Goal: Information Seeking & Learning: Compare options

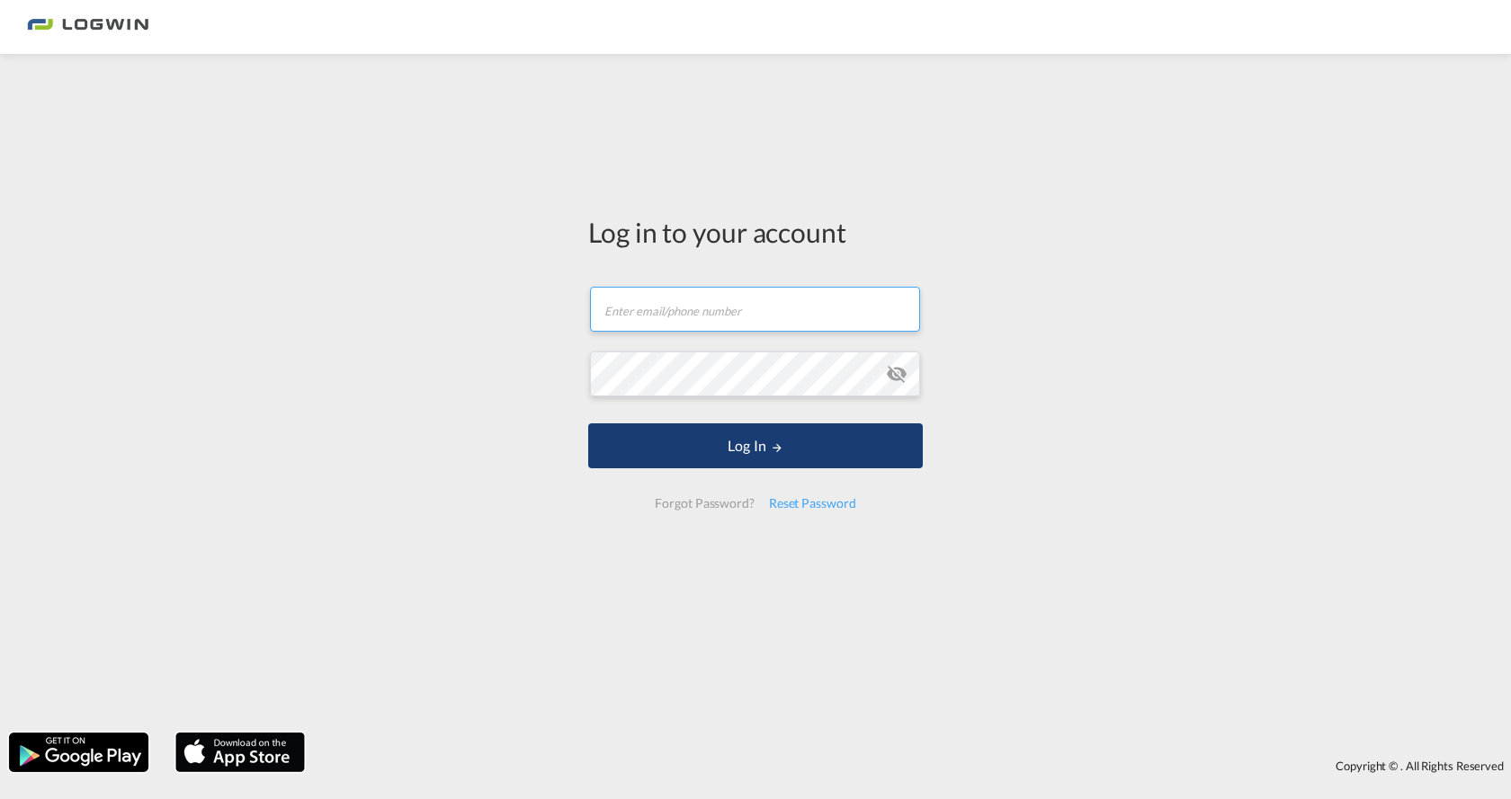
type input "pablo.garcia@logwin-logistics.com"
click at [760, 452] on button "Log In" at bounding box center [755, 446] width 335 height 45
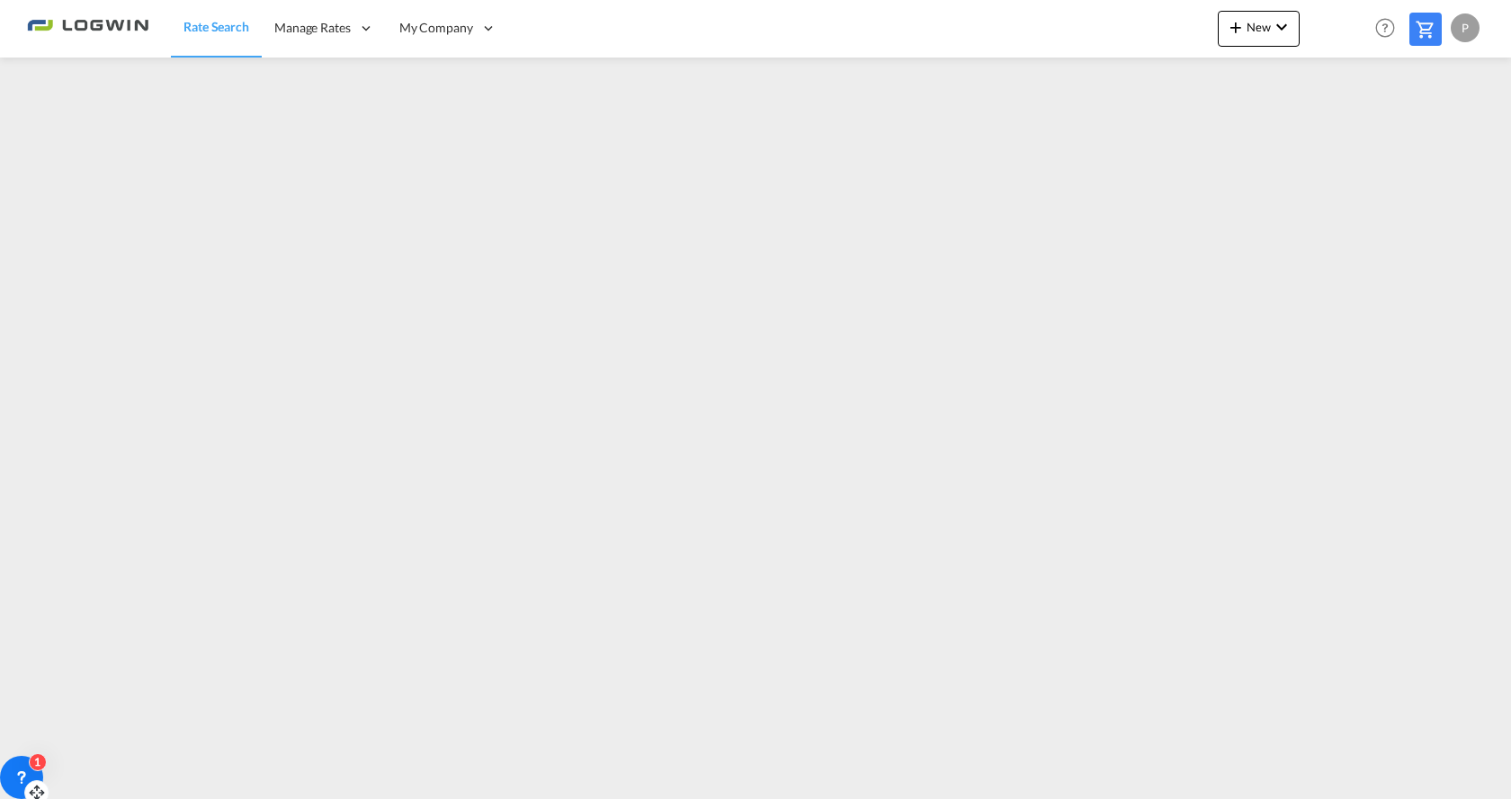
click at [24, 769] on icon at bounding box center [22, 778] width 18 height 18
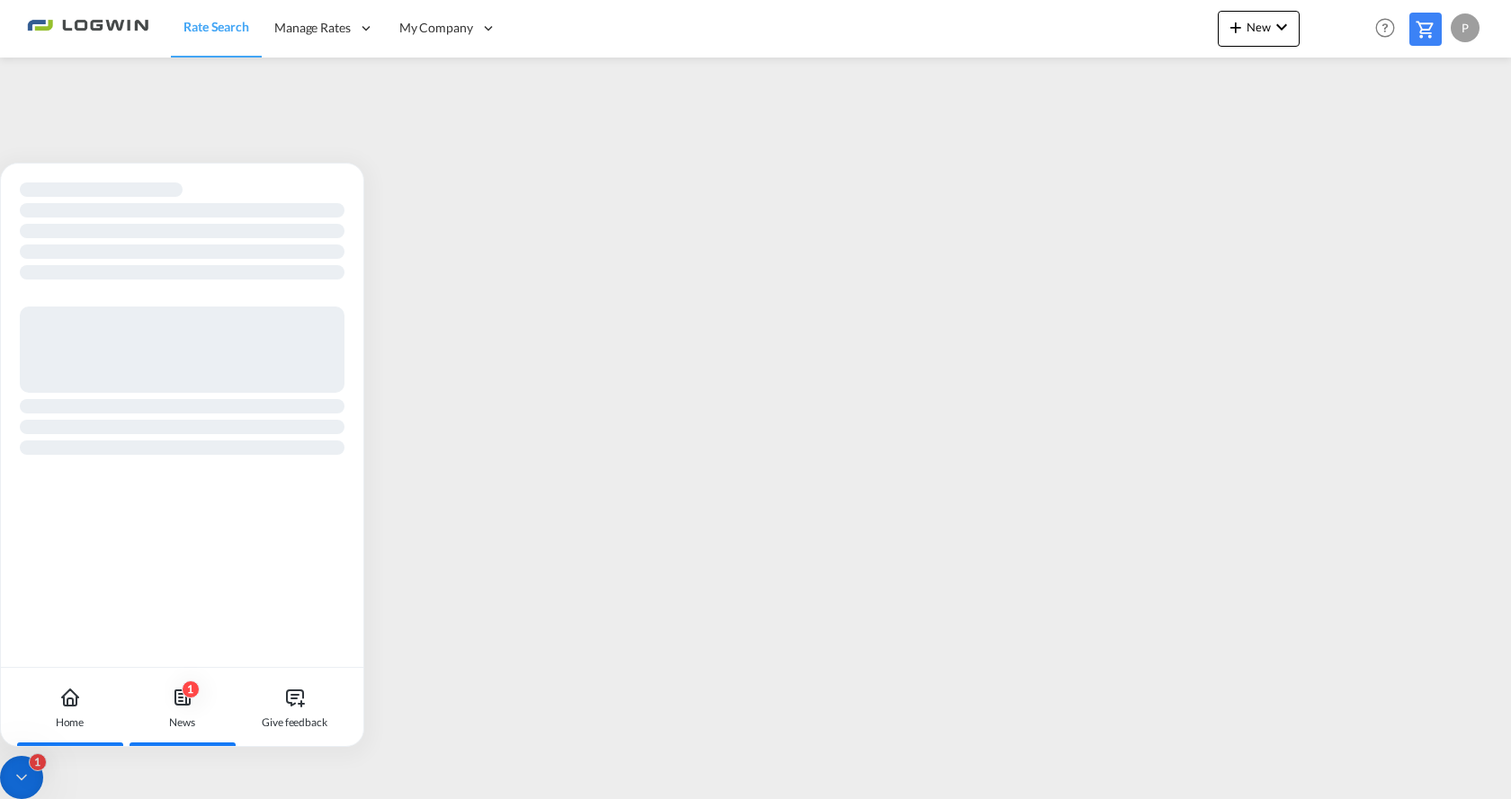
click at [215, 727] on div "1 News" at bounding box center [182, 707] width 100 height 79
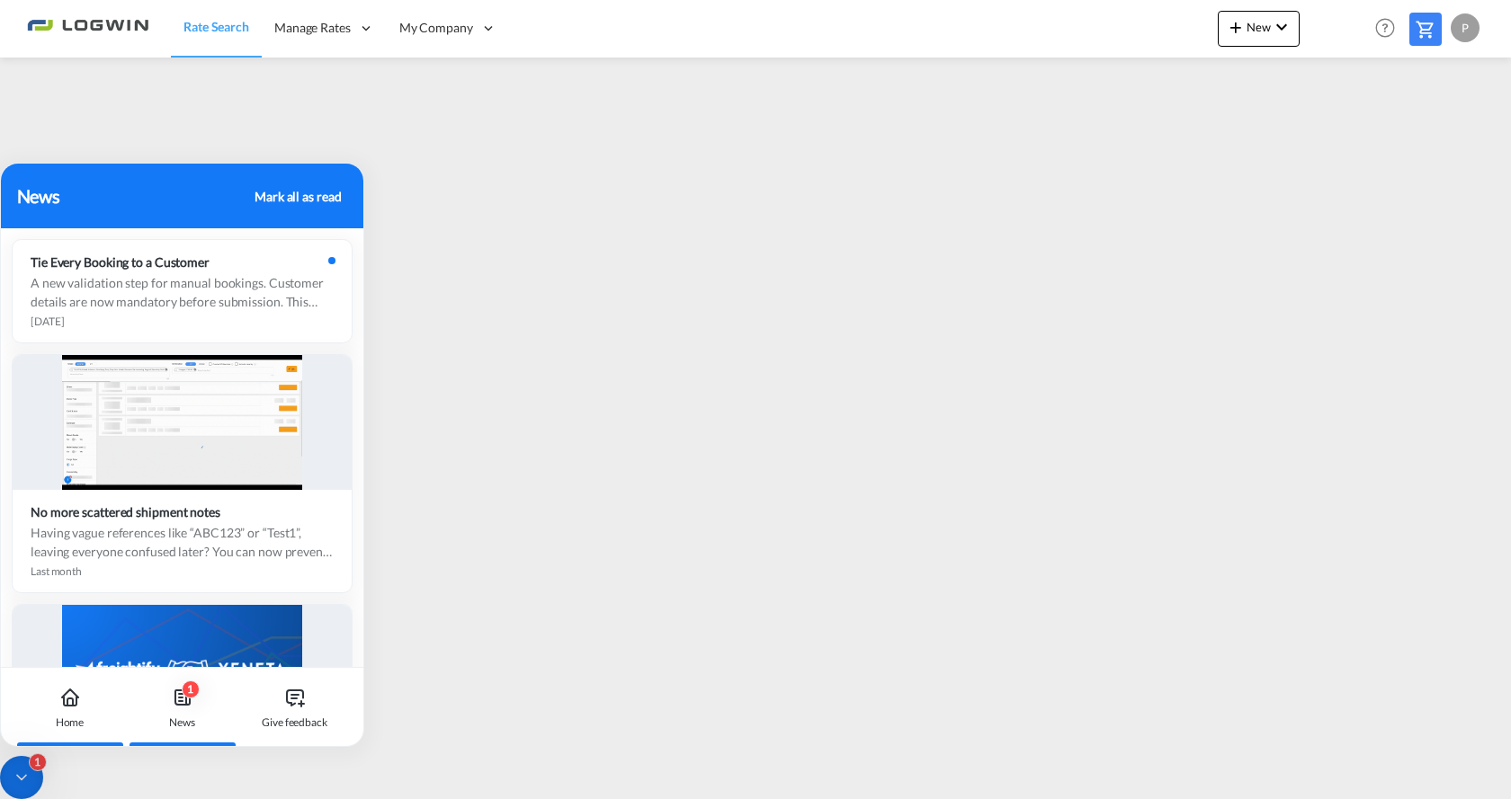
click at [65, 732] on div "Home" at bounding box center [70, 707] width 100 height 79
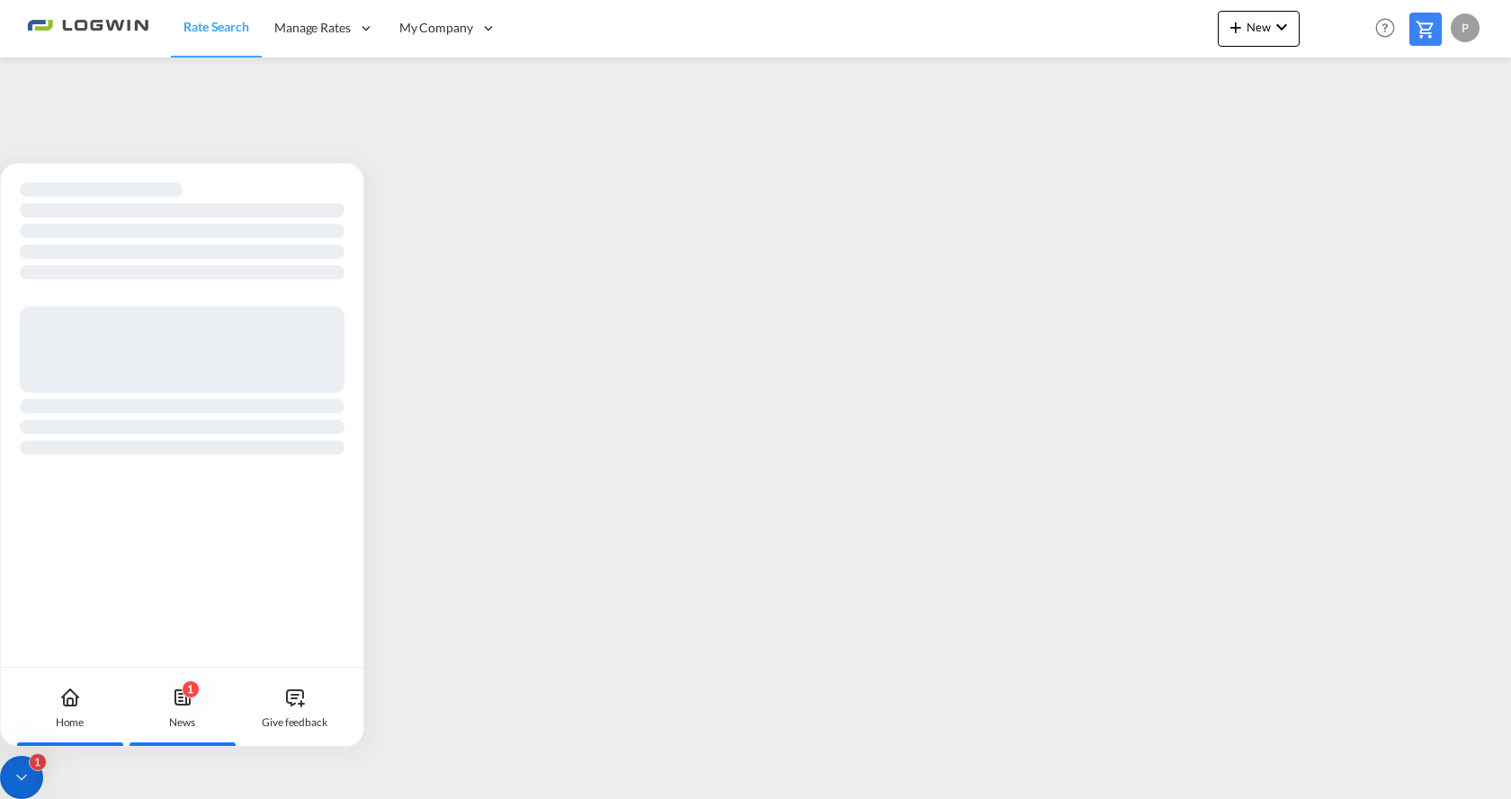
click at [214, 718] on div "1 News" at bounding box center [182, 707] width 100 height 79
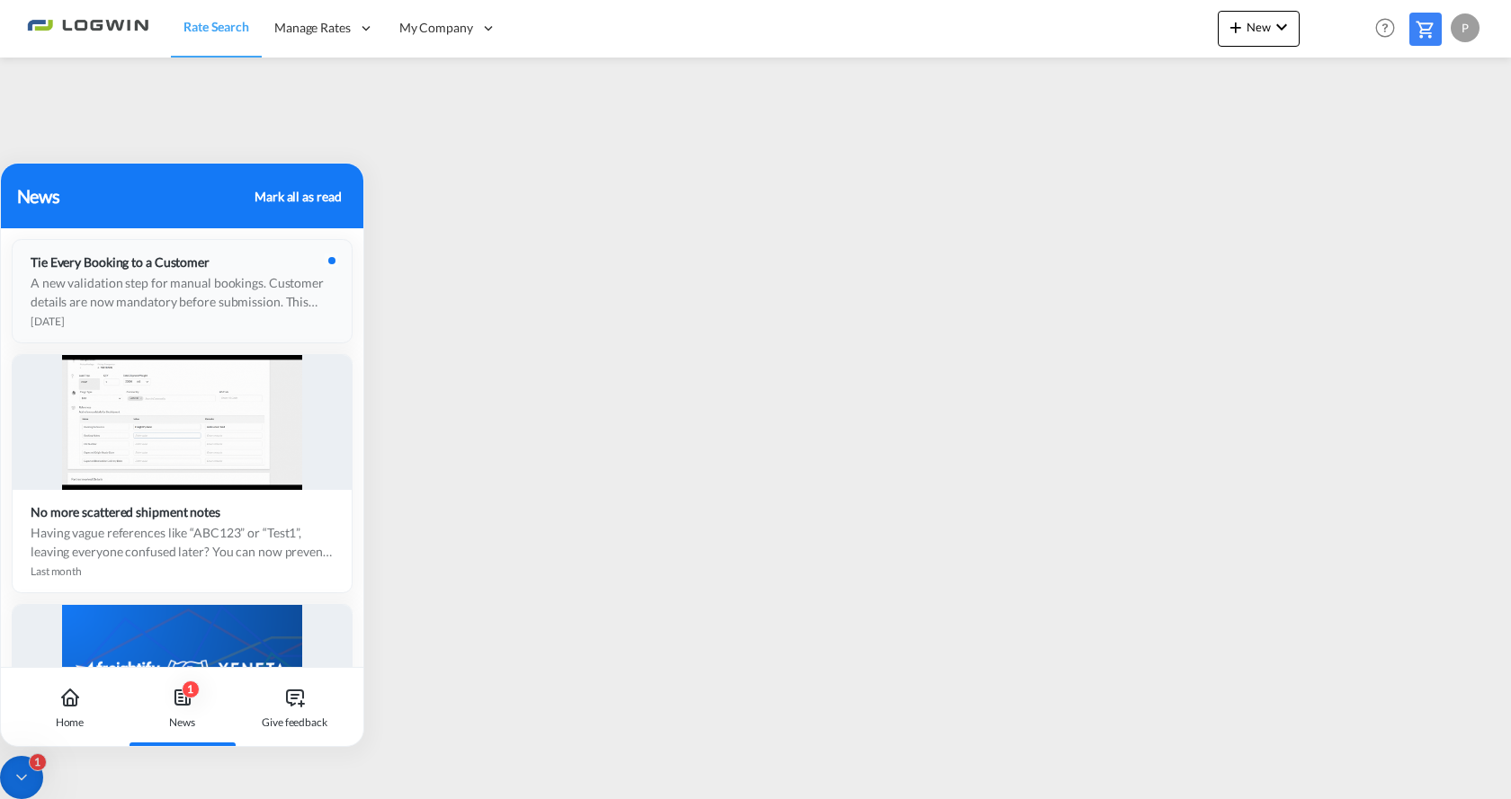
click at [292, 307] on div "A new validation step for manual bookings. Customer details are now mandatory b…" at bounding box center [182, 292] width 303 height 38
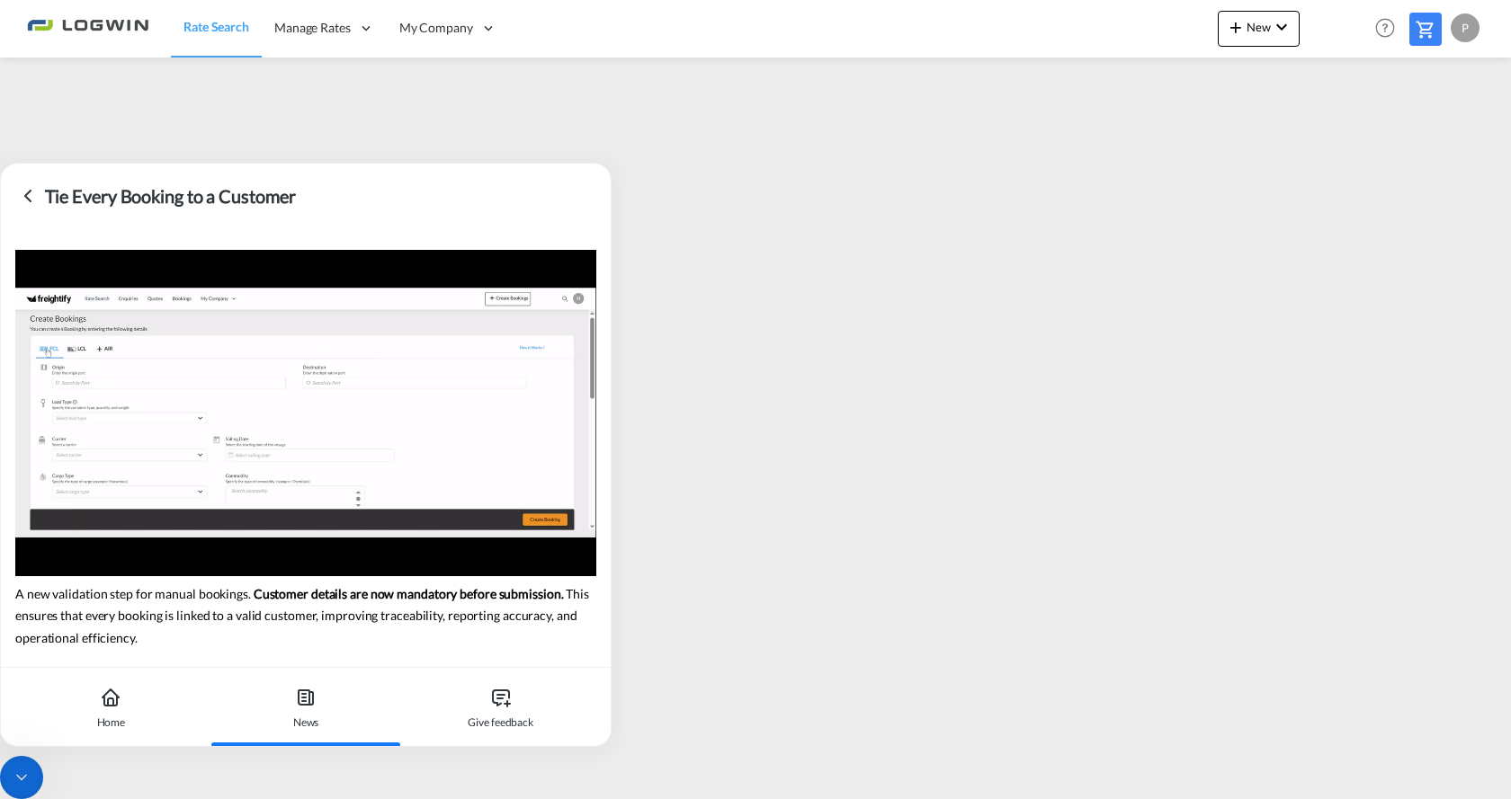
click at [22, 202] on icon at bounding box center [28, 196] width 22 height 22
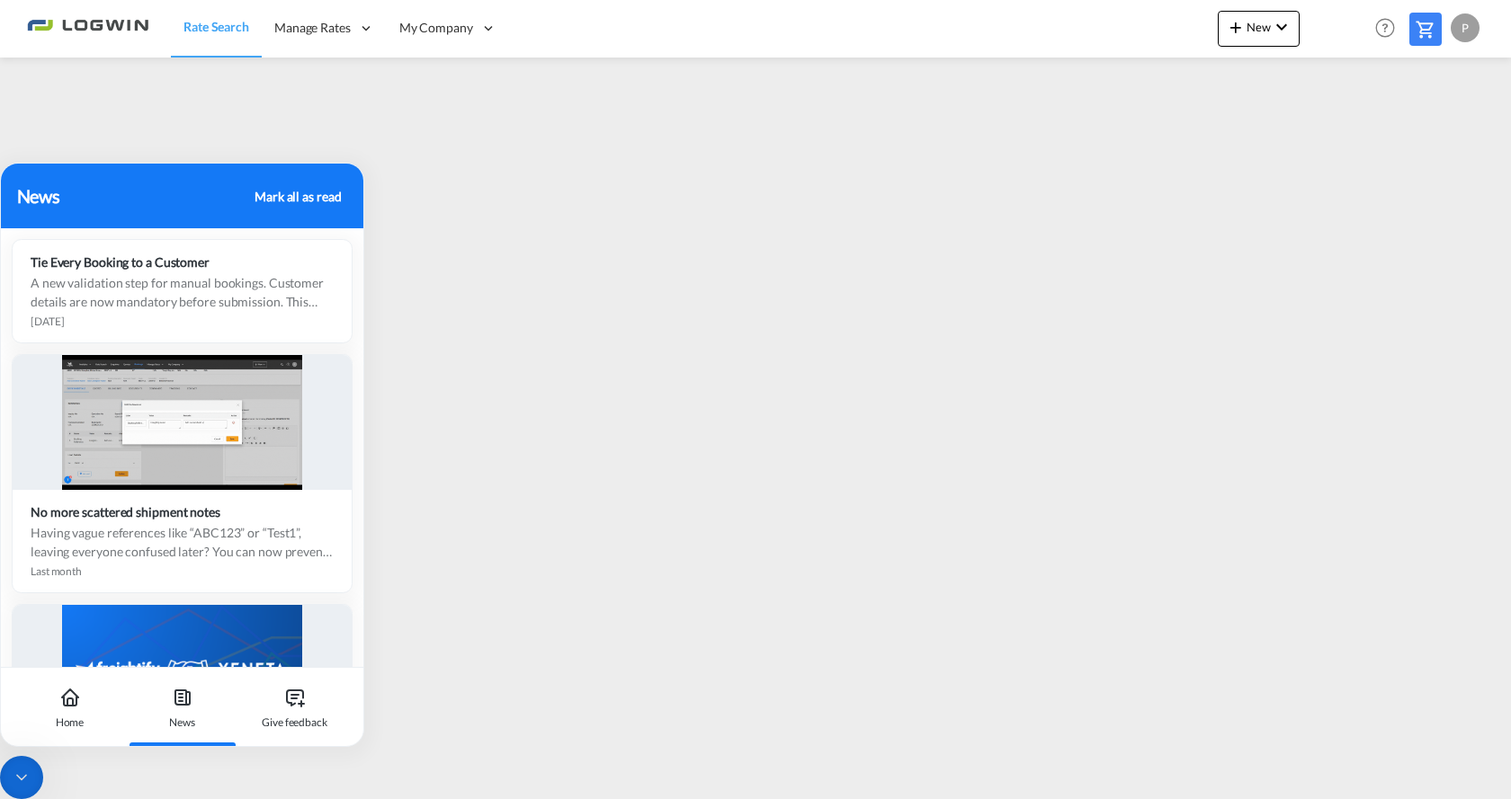
drag, startPoint x: 26, startPoint y: 763, endPoint x: 37, endPoint y: 765, distance: 10.9
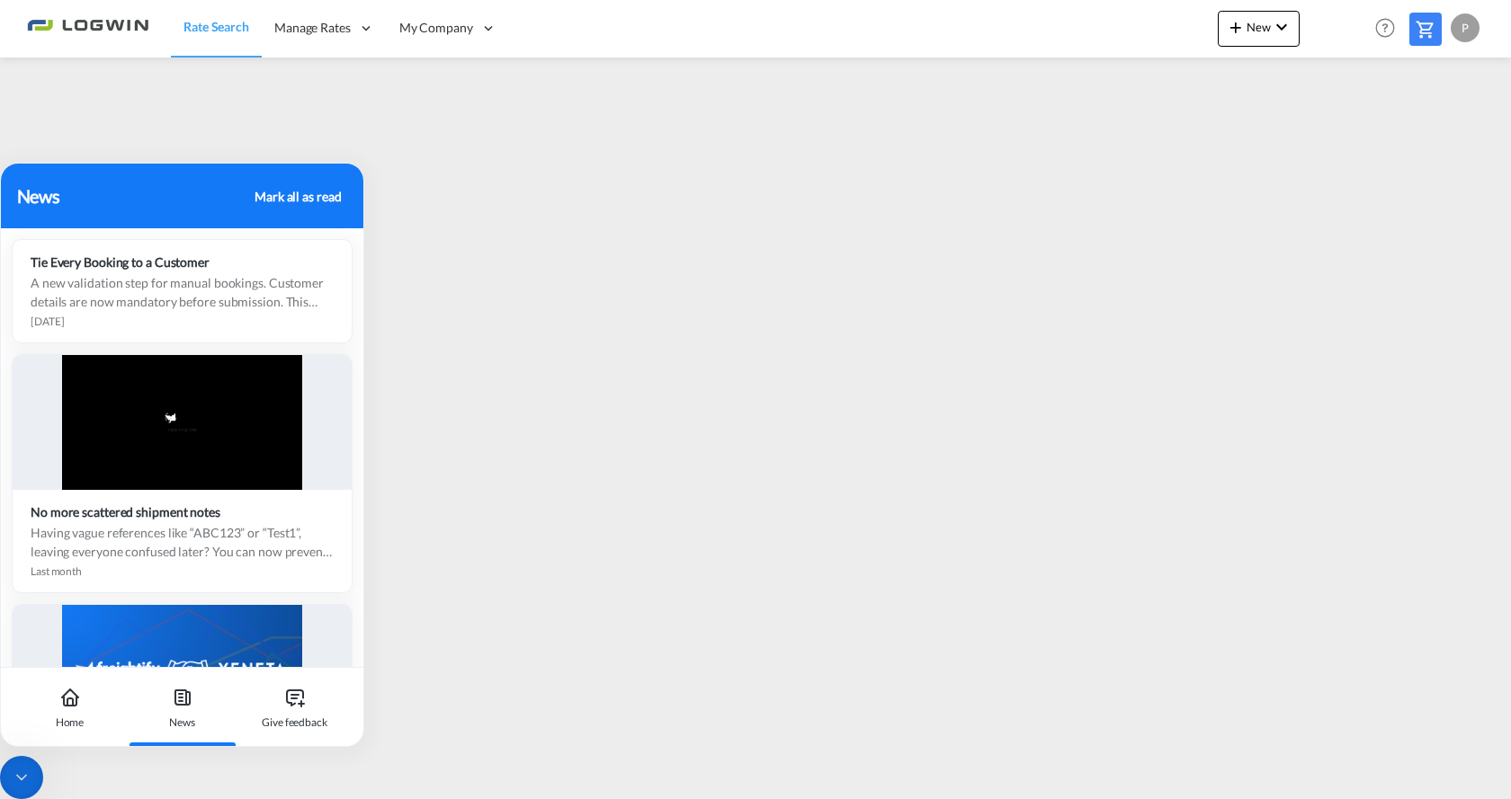
click at [37, 765] on div at bounding box center [21, 777] width 43 height 43
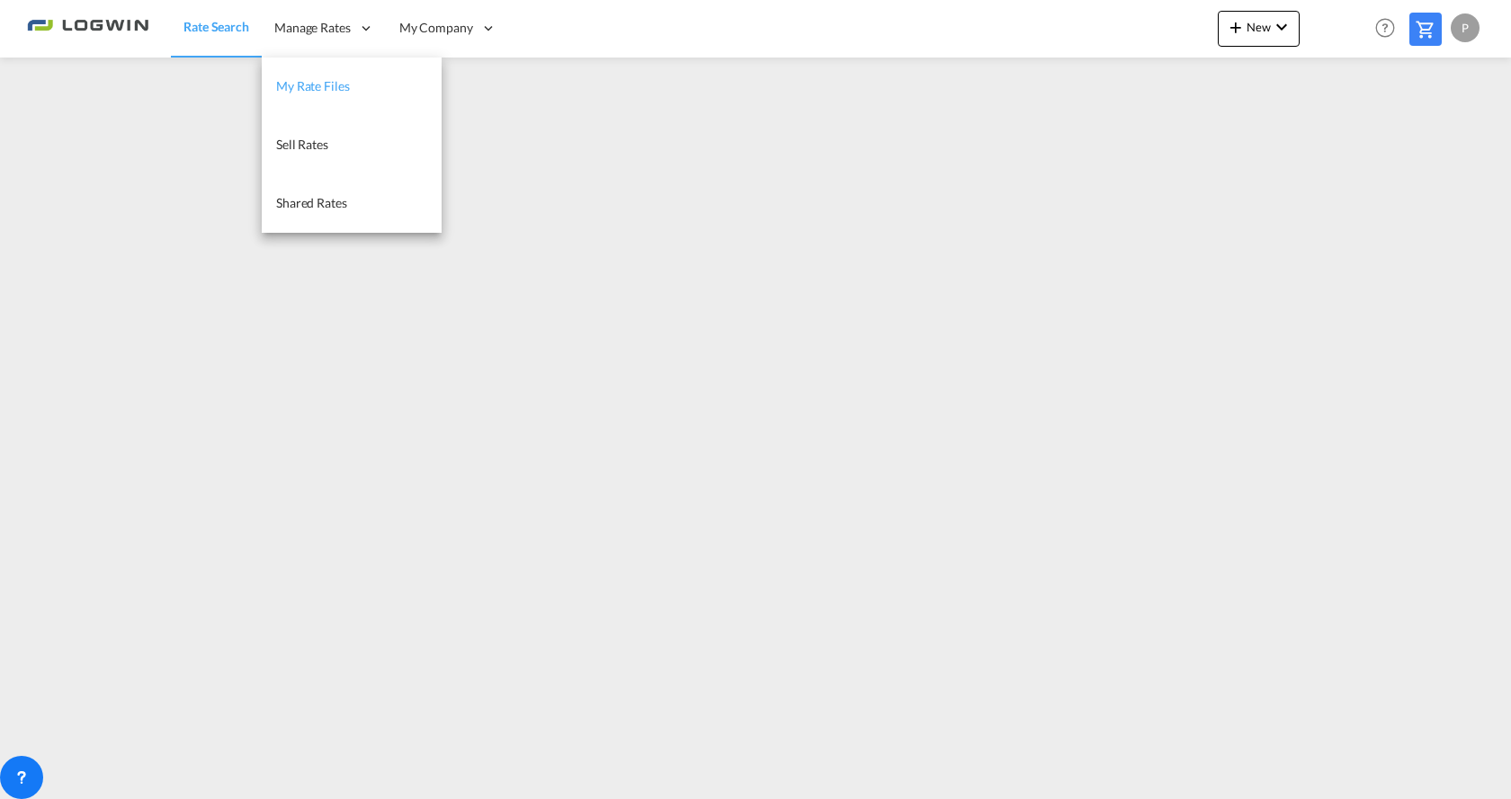
click at [303, 94] on span "My Rate Files" at bounding box center [313, 86] width 74 height 18
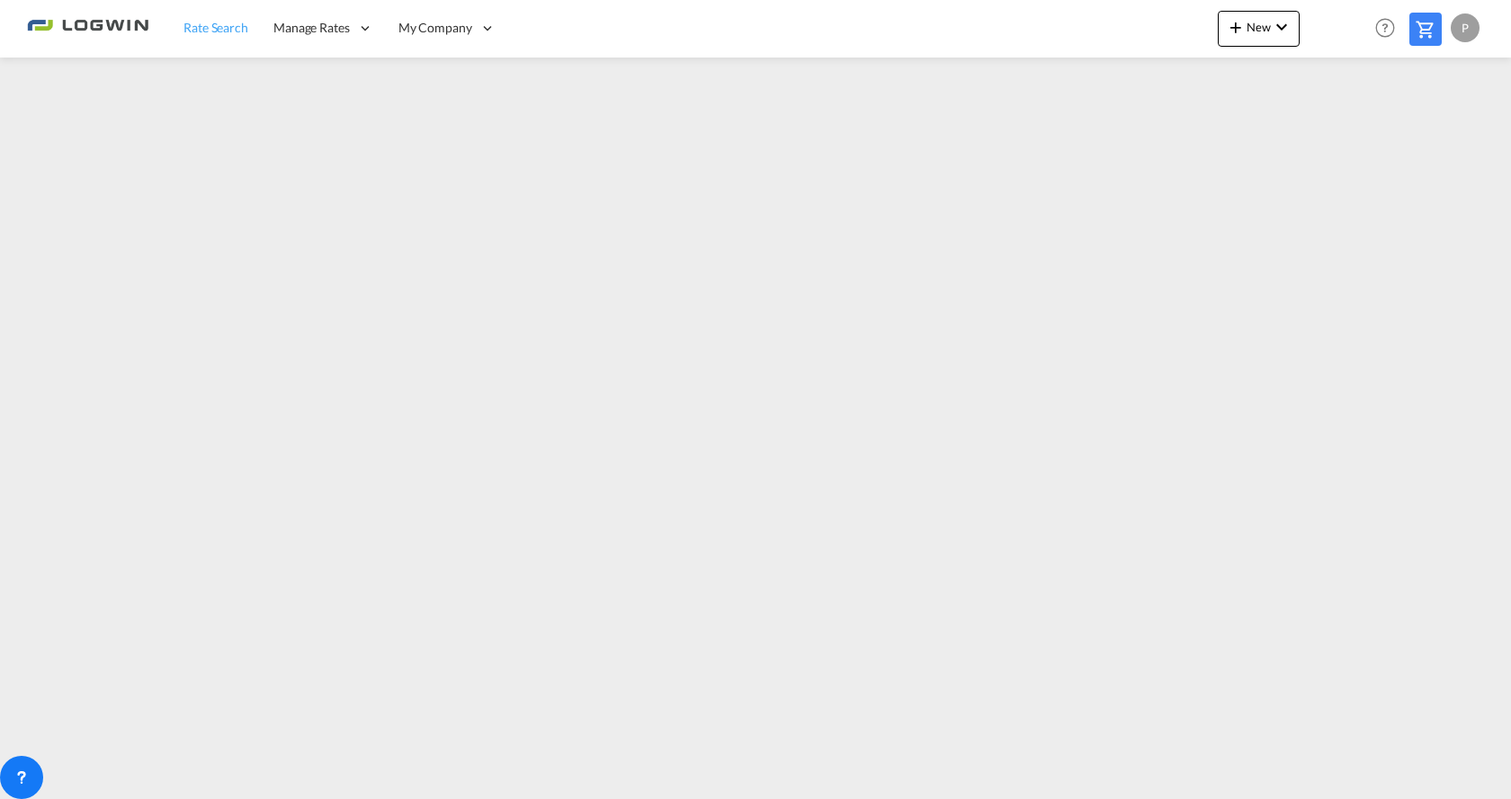
click at [237, 47] on link "Rate Search" at bounding box center [216, 28] width 90 height 58
drag, startPoint x: 1303, startPoint y: 797, endPoint x: 1111, endPoint y: 795, distance: 191.6
click at [1111, 795] on md-content "Rate Search Manage Rates My Rate Files Sell Rates Shared Rates My Company" at bounding box center [755, 399] width 1511 height 799
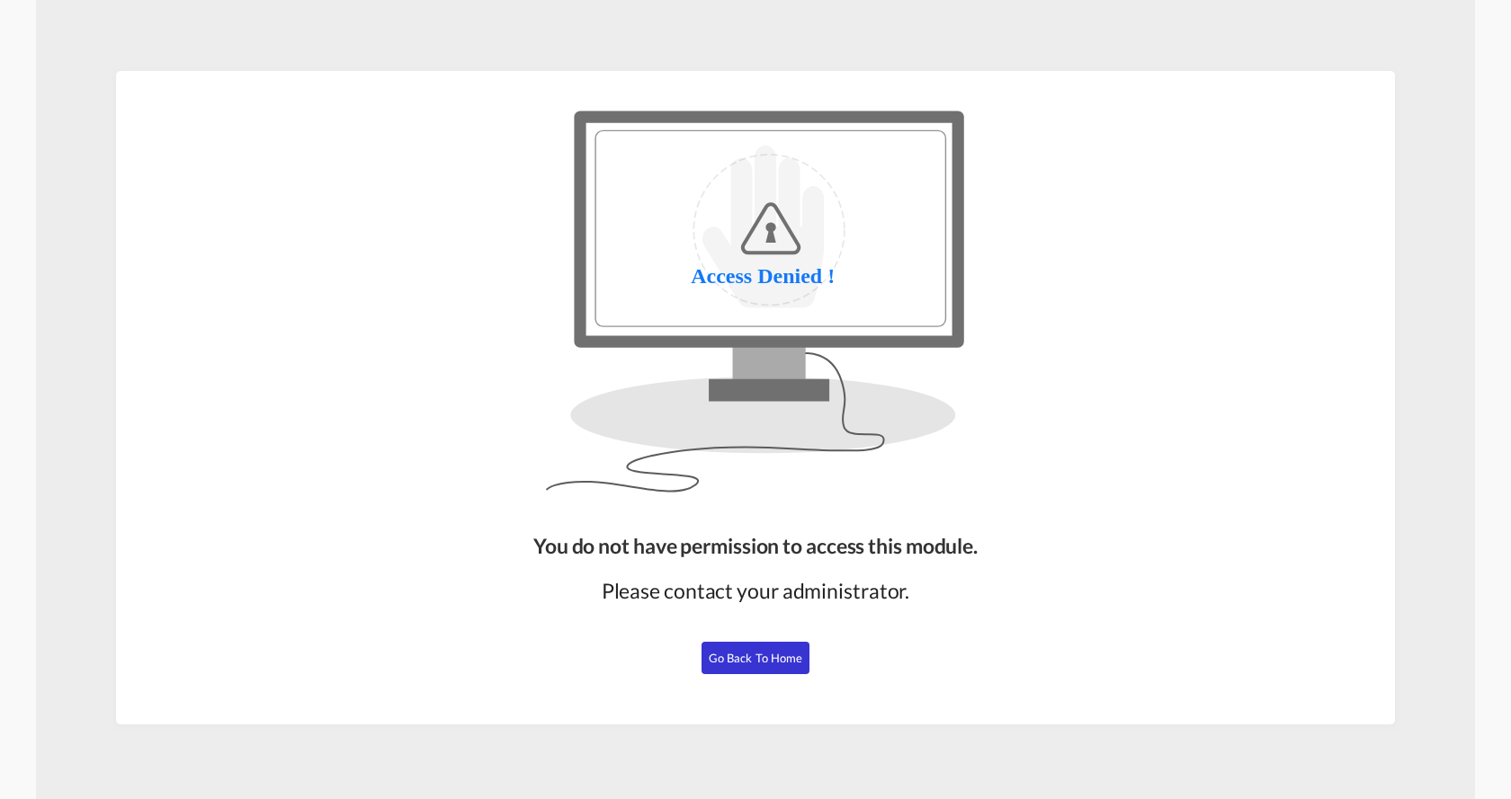
click at [748, 664] on span "Go Back to Home" at bounding box center [756, 658] width 94 height 14
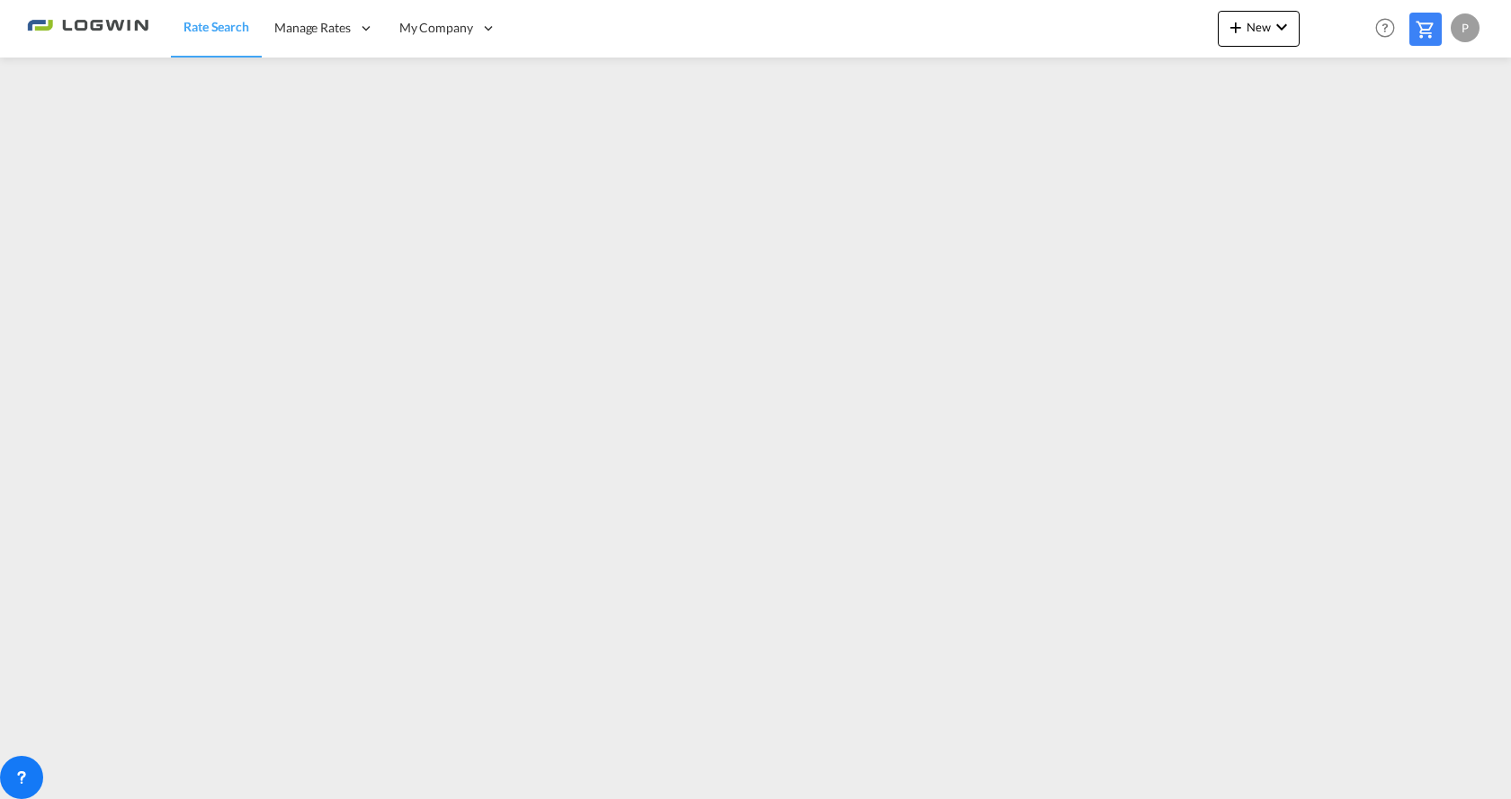
click at [431, 793] on md-content "Rate Search Manage Rates My Rate Files Sell Rates Shared Rates My Company" at bounding box center [755, 399] width 1511 height 799
